Goal: Task Accomplishment & Management: Manage account settings

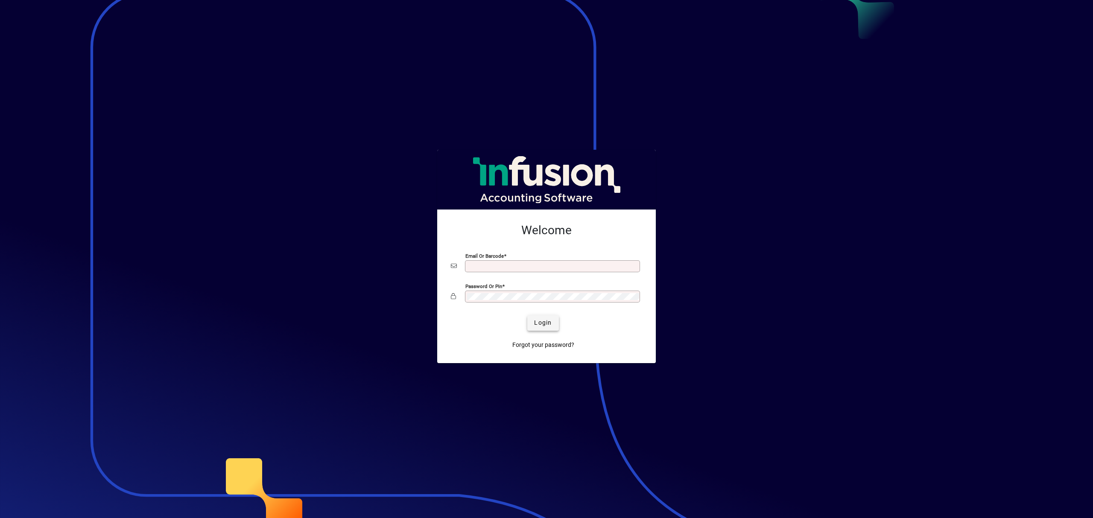
type input "**********"
click at [534, 317] on span "submit" at bounding box center [542, 323] width 31 height 20
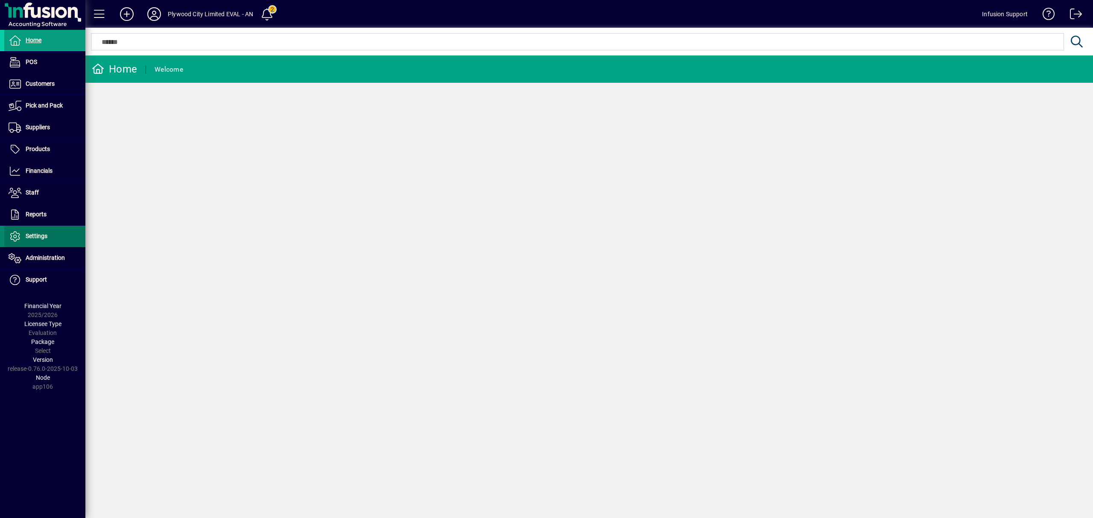
click at [46, 239] on span "Settings" at bounding box center [37, 236] width 22 height 7
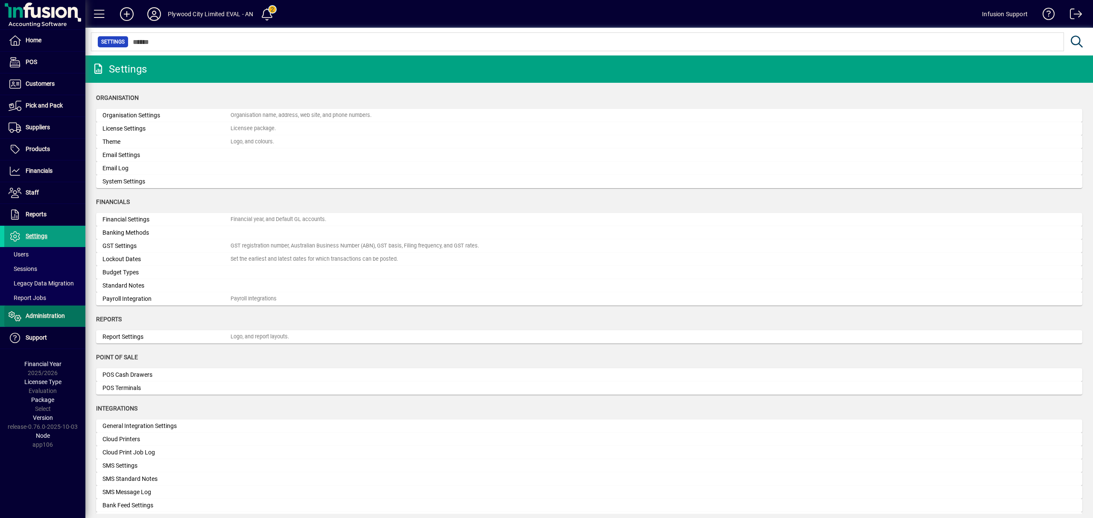
click at [47, 312] on span at bounding box center [44, 316] width 81 height 20
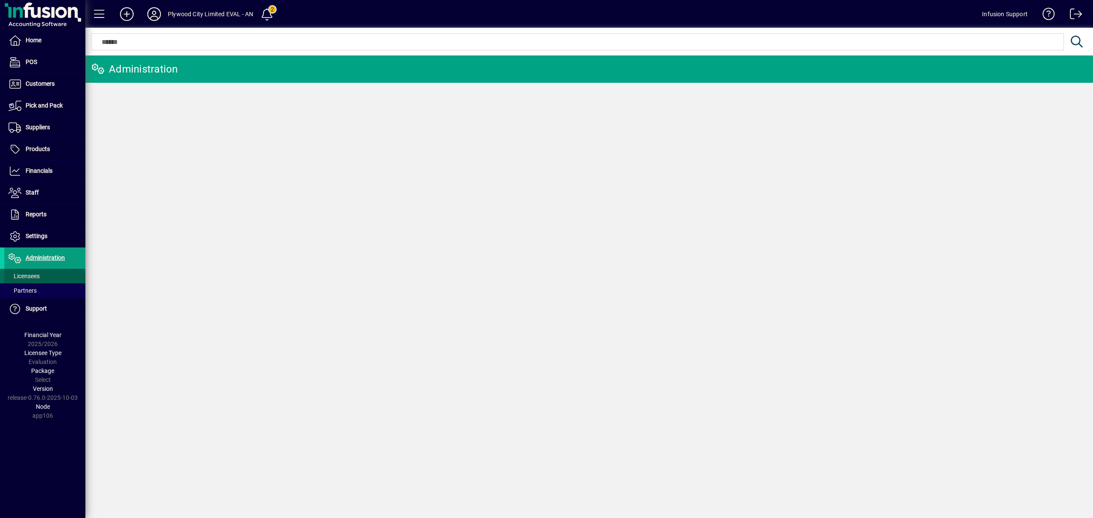
click at [42, 275] on span at bounding box center [44, 276] width 81 height 20
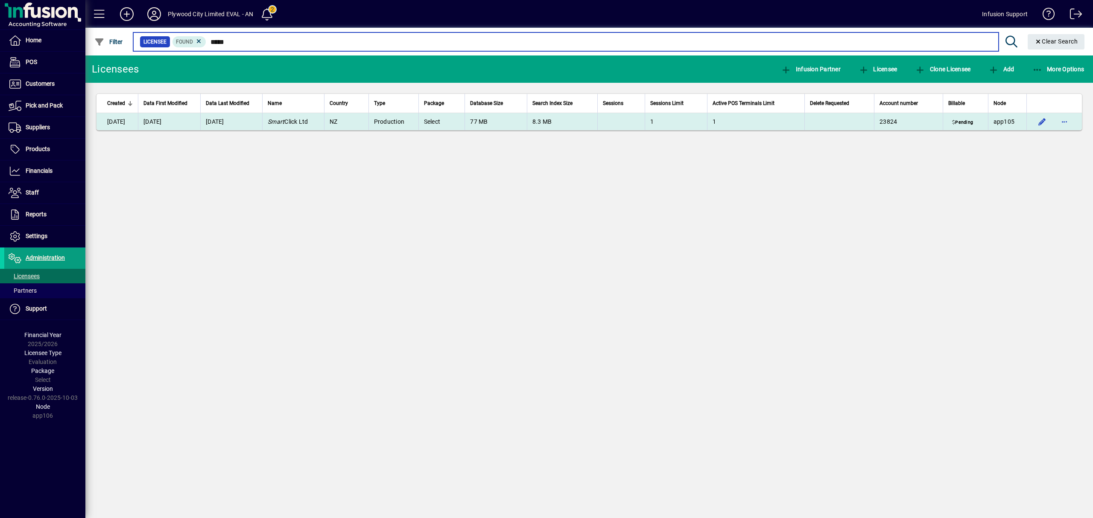
type input "*****"
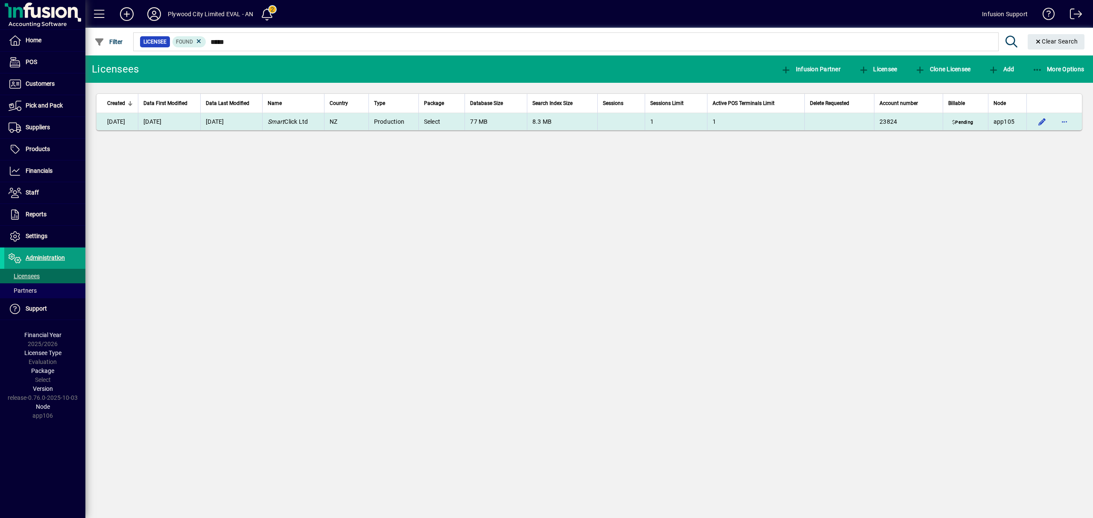
click at [627, 119] on td at bounding box center [620, 121] width 47 height 17
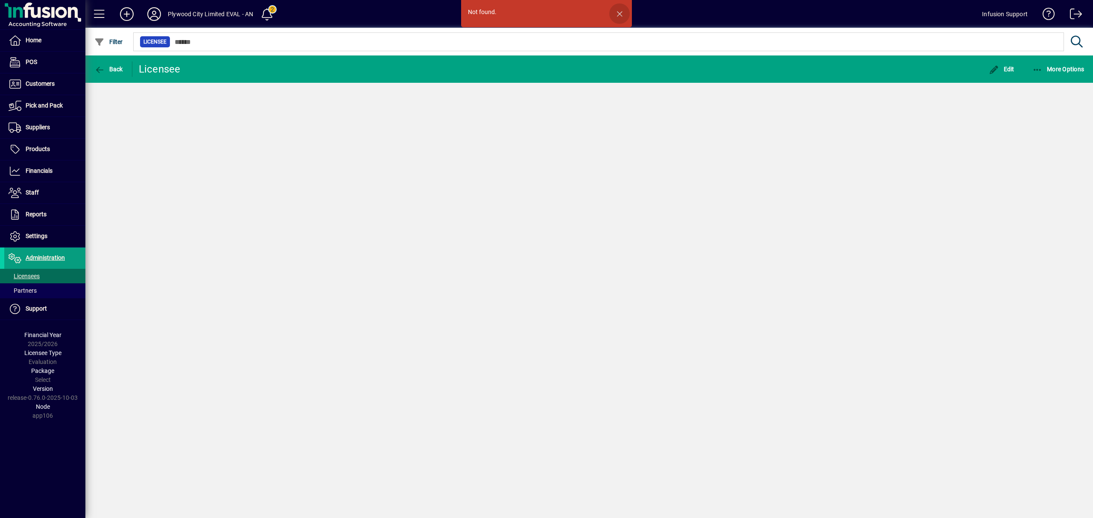
click at [616, 11] on span "button" at bounding box center [619, 13] width 20 height 20
click at [158, 11] on icon at bounding box center [154, 14] width 17 height 14
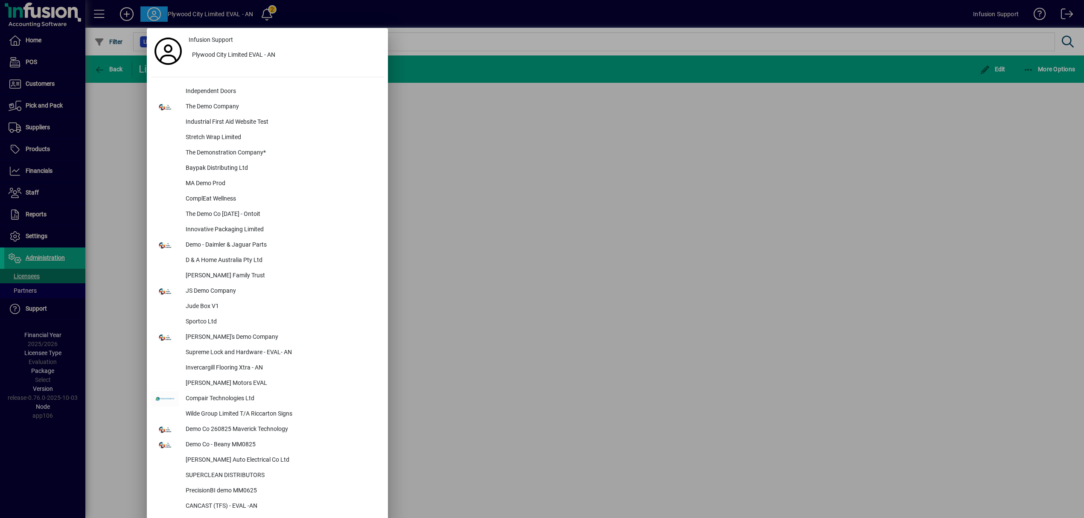
scroll to position [1859, 0]
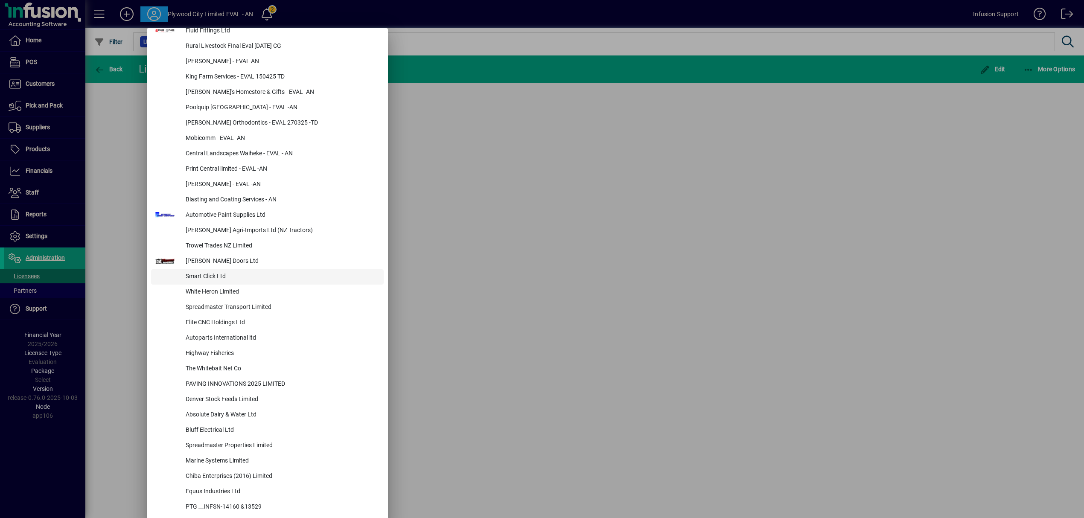
click at [212, 271] on div "Smart Click Ltd" at bounding box center [281, 276] width 205 height 15
